Goal: Task Accomplishment & Management: Complete application form

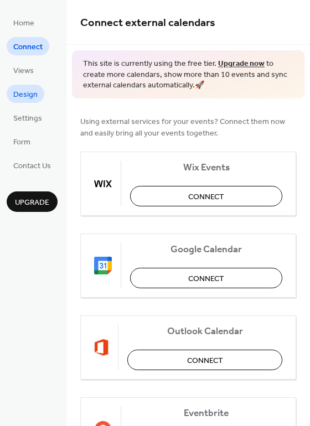
click at [20, 93] on span "Design" at bounding box center [25, 95] width 24 height 12
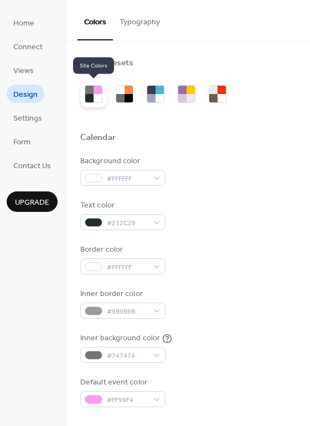
click at [95, 96] on div at bounding box center [98, 98] width 8 height 8
click at [122, 95] on div at bounding box center [120, 98] width 8 height 8
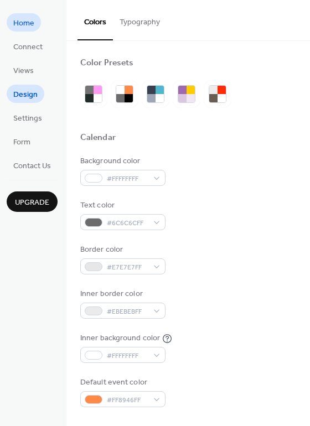
click at [23, 22] on span "Home" at bounding box center [23, 24] width 21 height 12
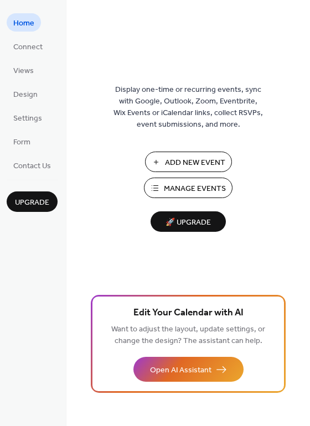
click at [190, 165] on span "Add New Event" at bounding box center [195, 163] width 60 height 12
click at [37, 45] on span "Connect" at bounding box center [27, 47] width 29 height 12
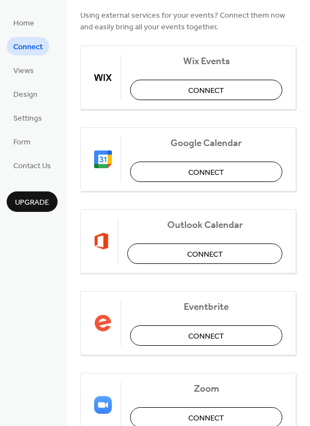
scroll to position [102, 0]
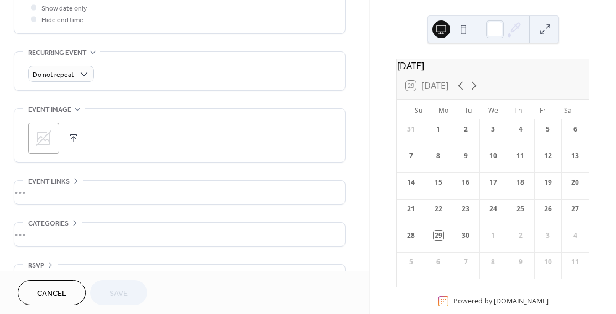
scroll to position [468, 0]
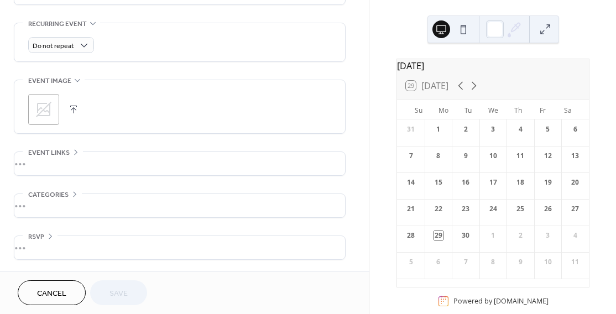
click at [69, 195] on div "•••" at bounding box center [179, 205] width 331 height 23
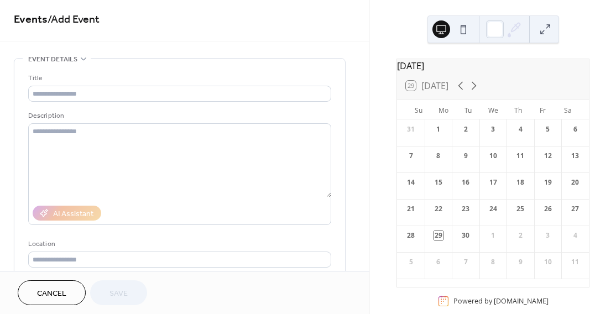
scroll to position [0, 0]
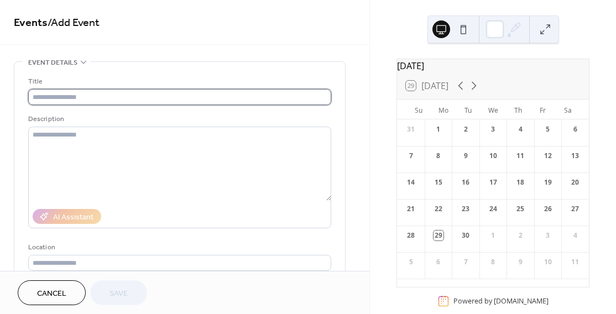
click at [86, 94] on input "text" at bounding box center [179, 97] width 303 height 16
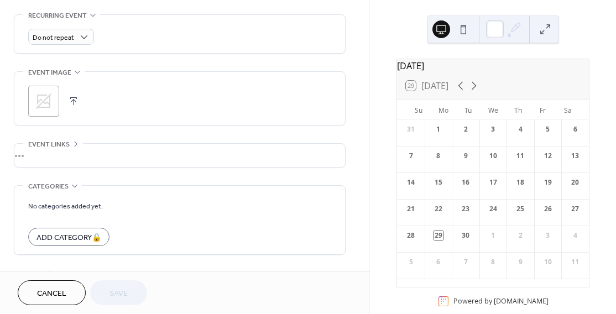
scroll to position [513, 0]
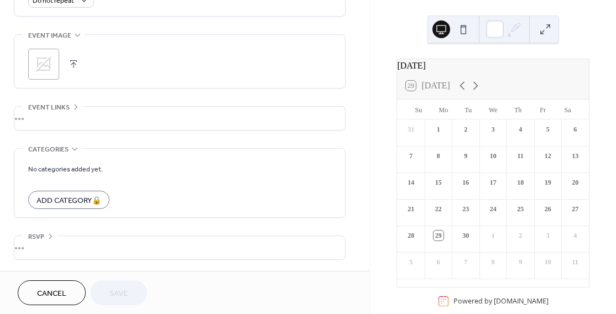
click at [33, 248] on div "•••" at bounding box center [179, 247] width 331 height 23
click at [37, 118] on div "•••" at bounding box center [179, 118] width 331 height 23
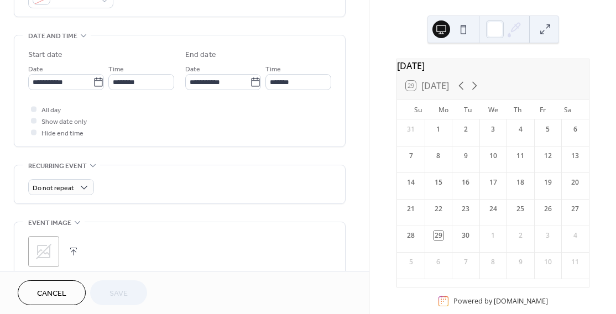
scroll to position [318, 0]
